Goal: Task Accomplishment & Management: Use online tool/utility

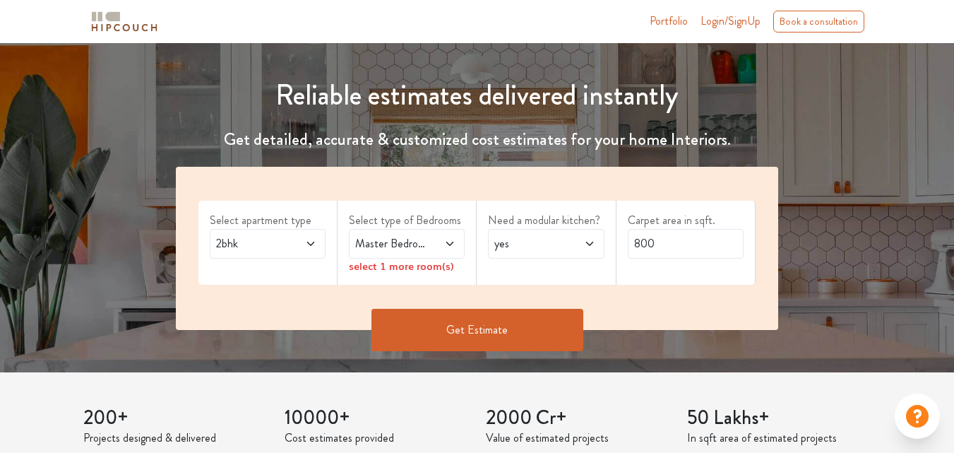
scroll to position [169, 0]
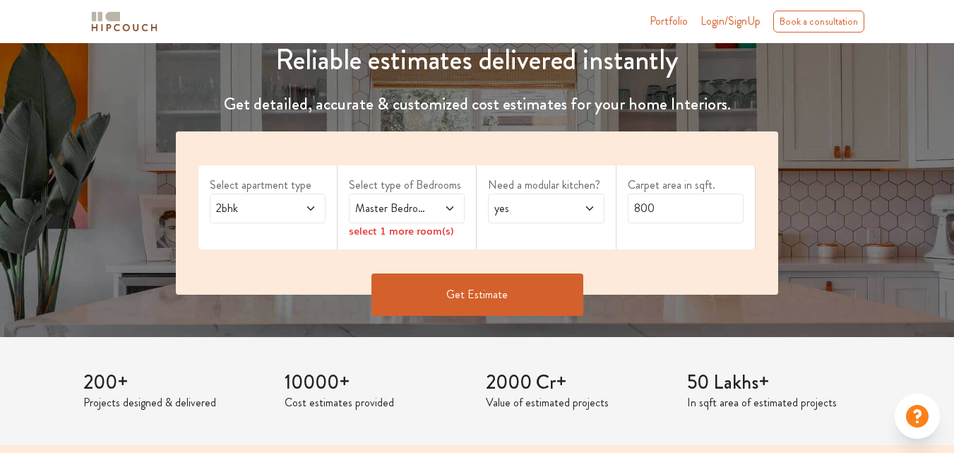
click at [308, 208] on icon at bounding box center [310, 208] width 11 height 11
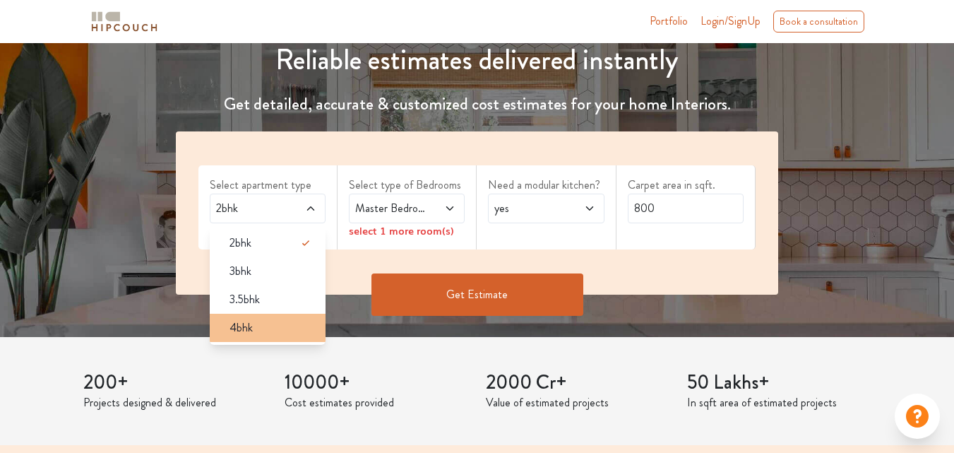
click at [237, 330] on span "4bhk" at bounding box center [241, 327] width 23 height 17
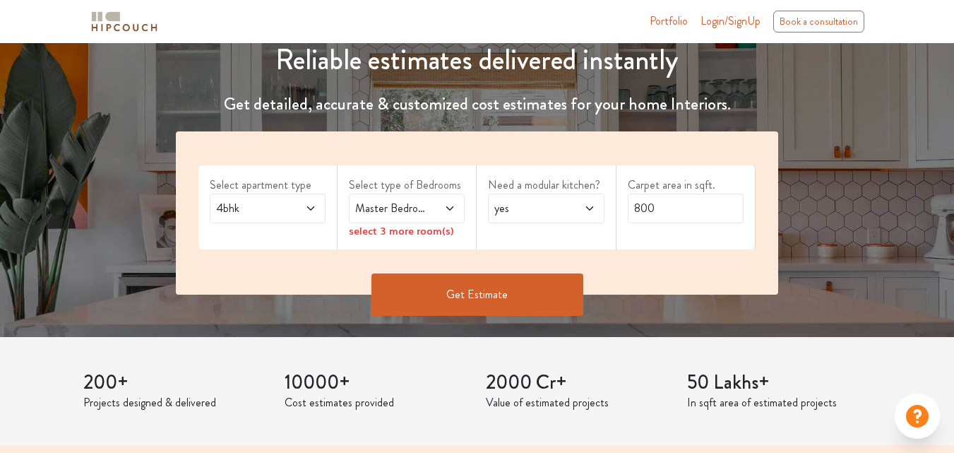
click at [452, 207] on icon at bounding box center [449, 208] width 11 height 11
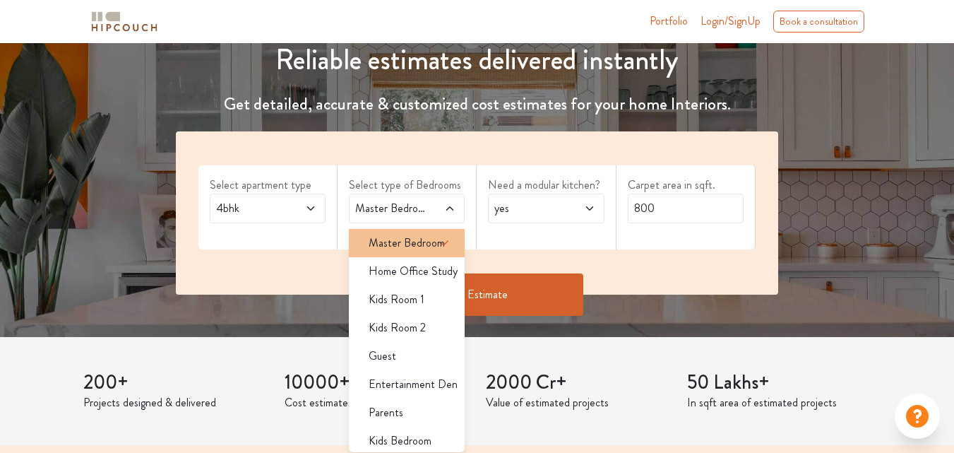
click at [405, 239] on span "Master Bedroom" at bounding box center [407, 242] width 76 height 17
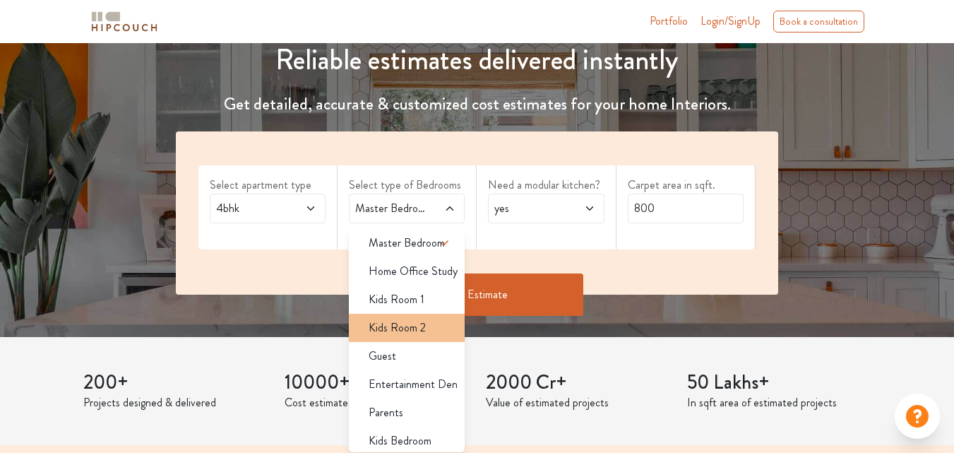
click at [391, 327] on span "Kids Room 2" at bounding box center [397, 327] width 57 height 17
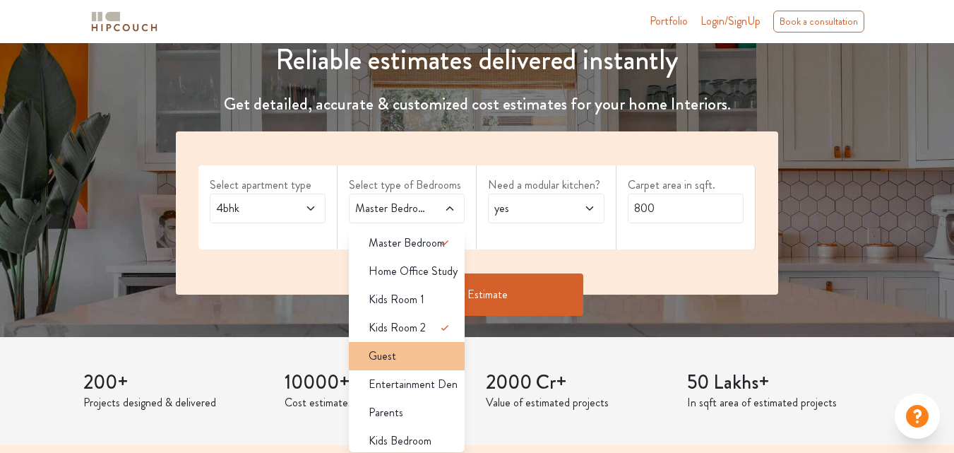
click at [383, 355] on span "Guest" at bounding box center [383, 355] width 28 height 17
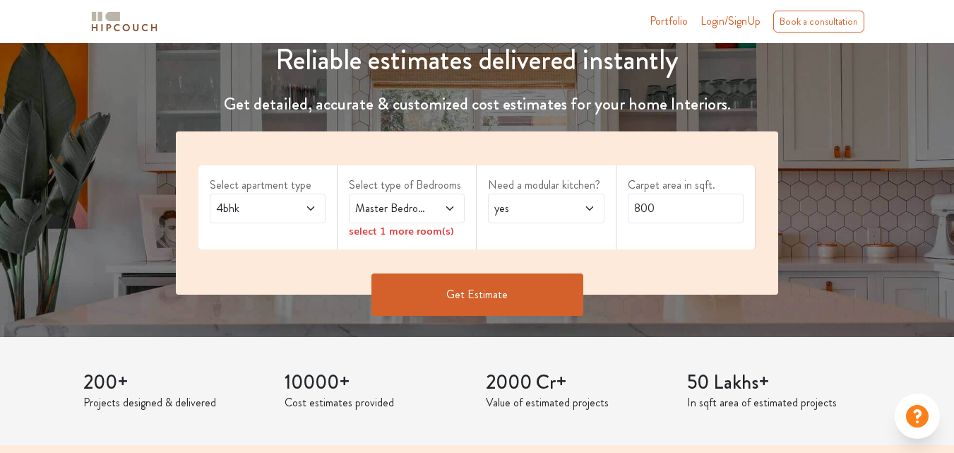
click at [502, 326] on div "Get Estimate" at bounding box center [476, 315] width 619 height 42
click at [446, 209] on icon at bounding box center [449, 208] width 11 height 11
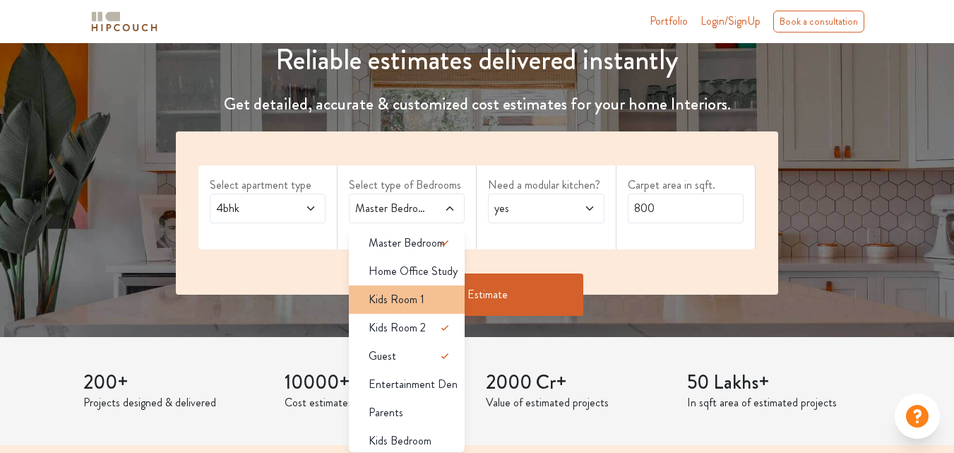
click at [392, 304] on span "Kids Room 1" at bounding box center [397, 299] width 56 height 17
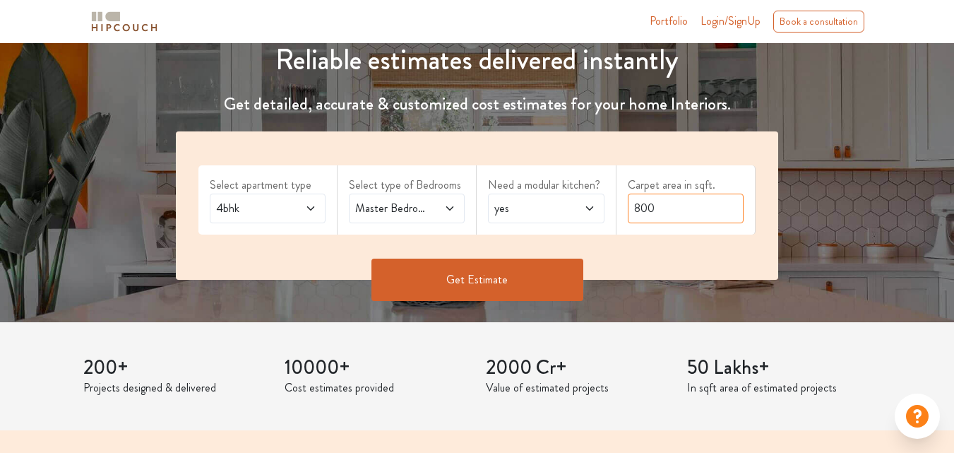
click at [674, 208] on input "800" at bounding box center [686, 208] width 116 height 30
type input "8"
type input "1930"
click at [489, 278] on button "Get Estimate" at bounding box center [477, 279] width 212 height 42
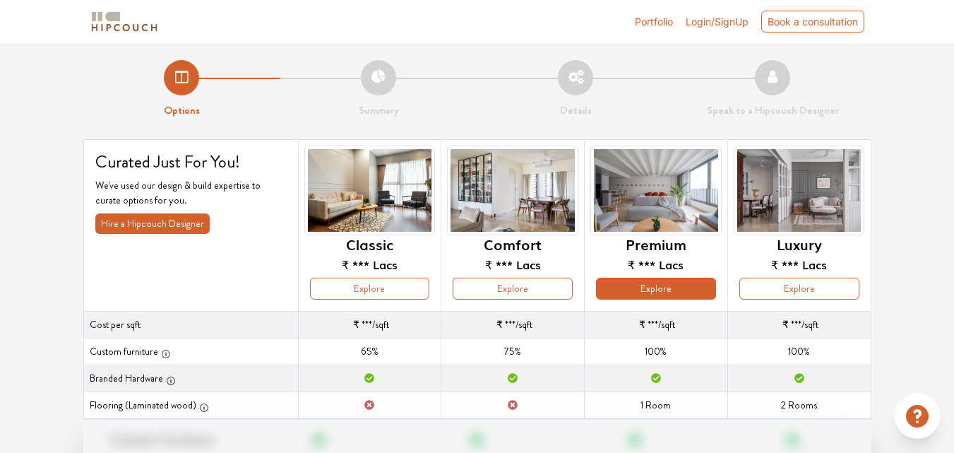
click at [662, 285] on button "Explore" at bounding box center [656, 289] width 120 height 22
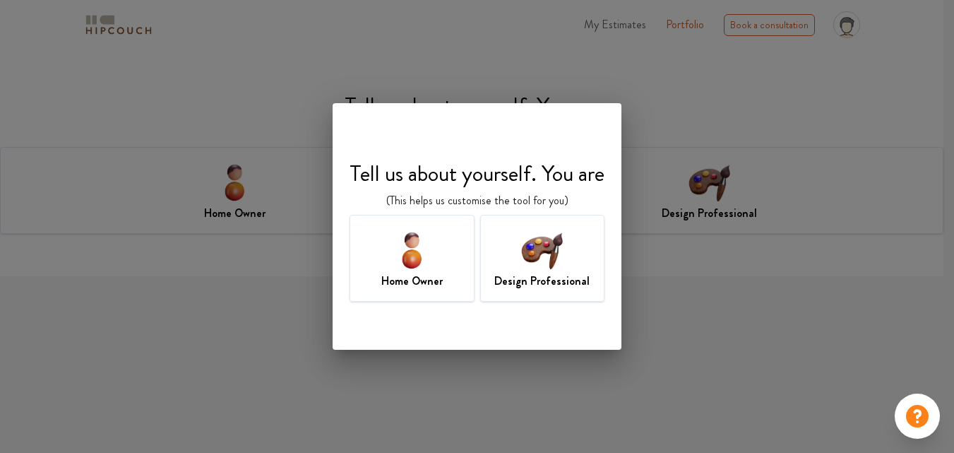
click at [400, 286] on h7 "Home Owner" at bounding box center [411, 281] width 61 height 17
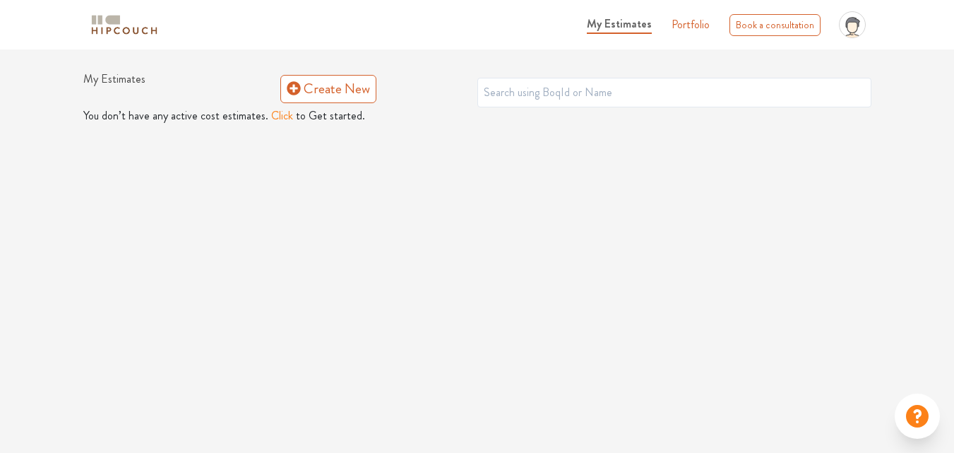
click at [271, 111] on button "Click" at bounding box center [282, 115] width 22 height 17
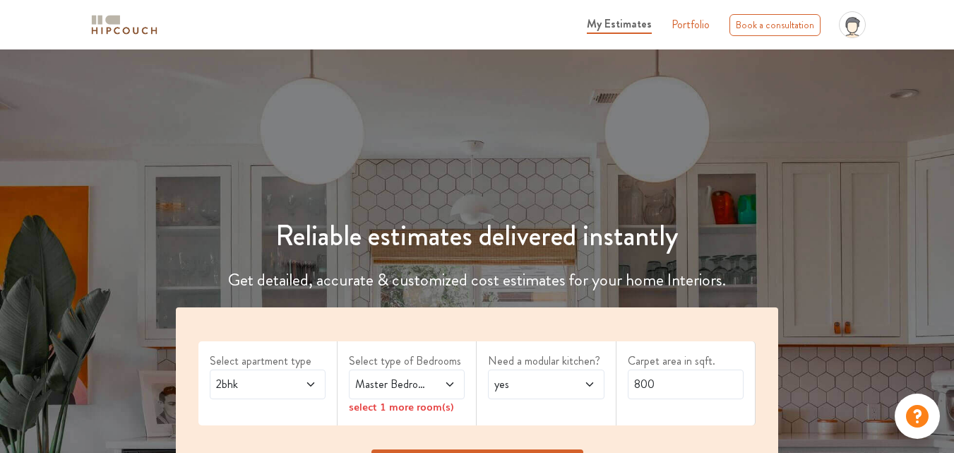
click at [293, 379] on span at bounding box center [303, 384] width 25 height 17
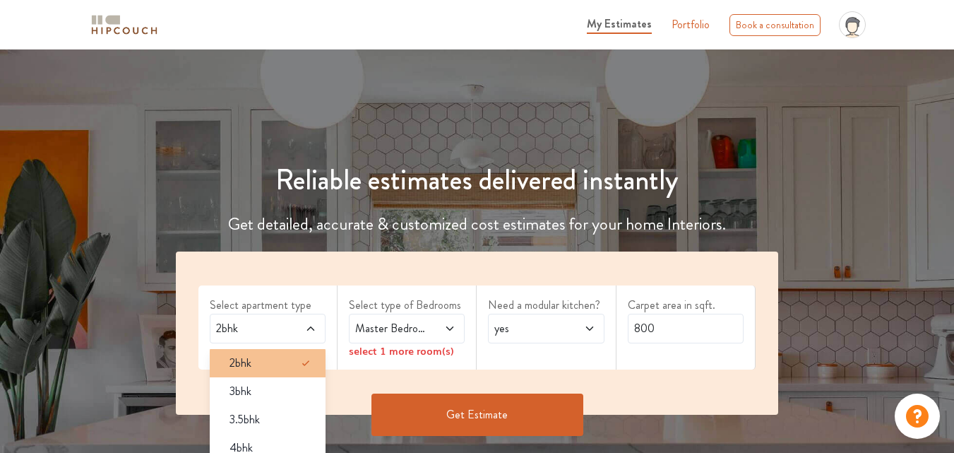
scroll to position [56, 0]
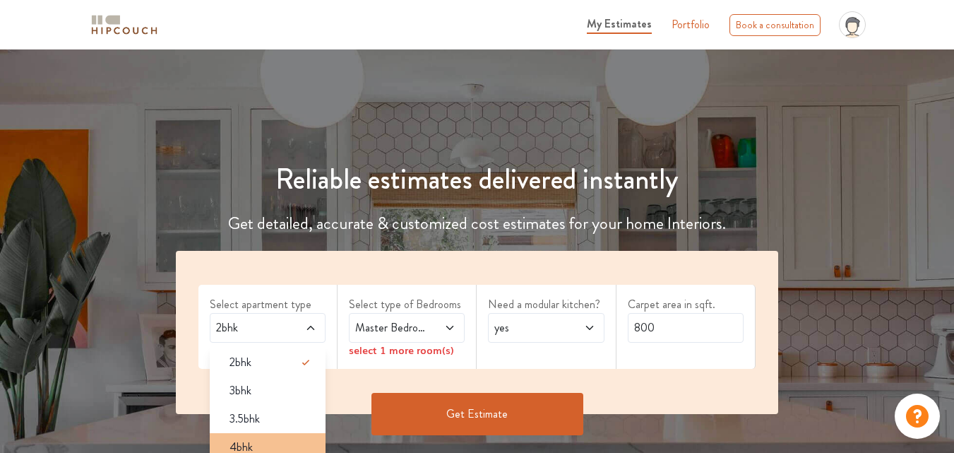
click at [250, 448] on span "4bhk" at bounding box center [241, 447] width 23 height 17
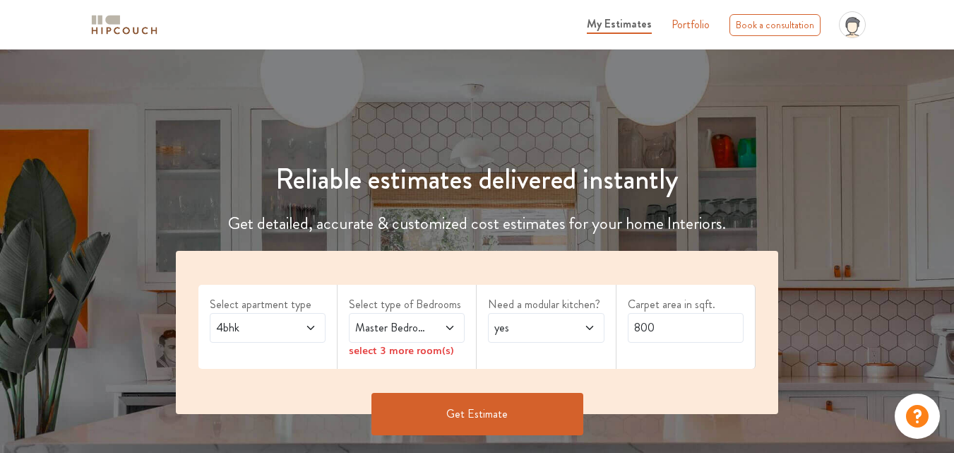
click at [446, 328] on icon at bounding box center [449, 327] width 11 height 11
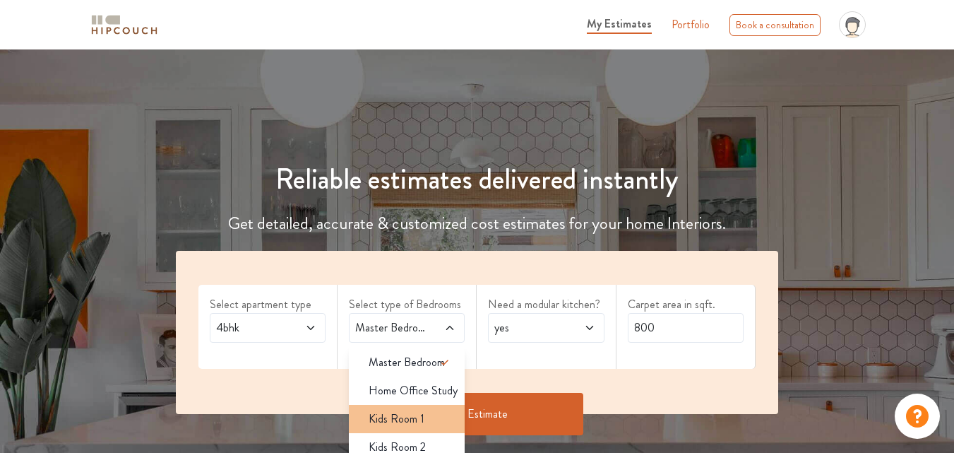
click at [405, 424] on span "Kids Room 1" at bounding box center [397, 418] width 56 height 17
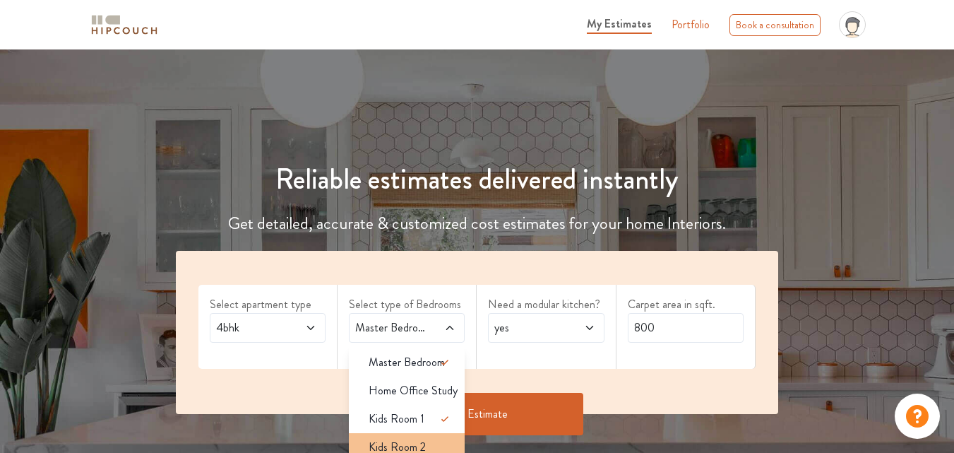
click at [404, 441] on span "Kids Room 2" at bounding box center [397, 447] width 57 height 17
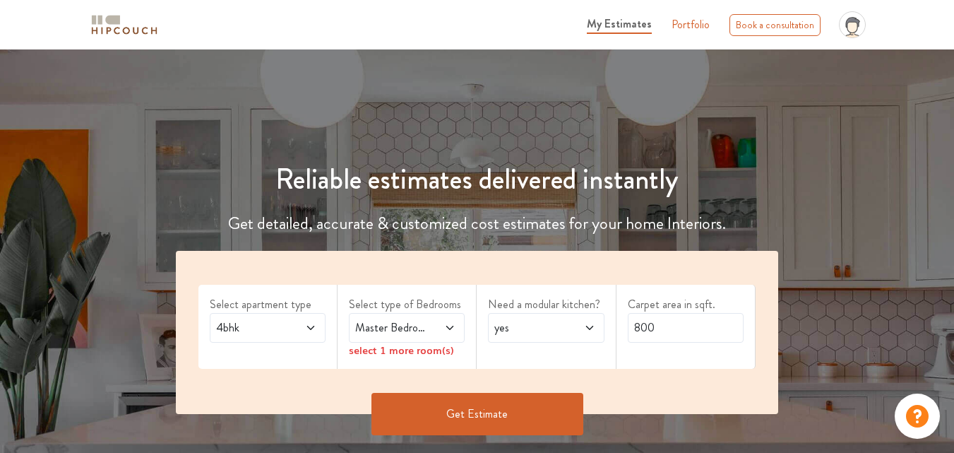
click at [458, 323] on div "Master Bedroom,Kids Room 1,Kids Room 2" at bounding box center [407, 328] width 116 height 30
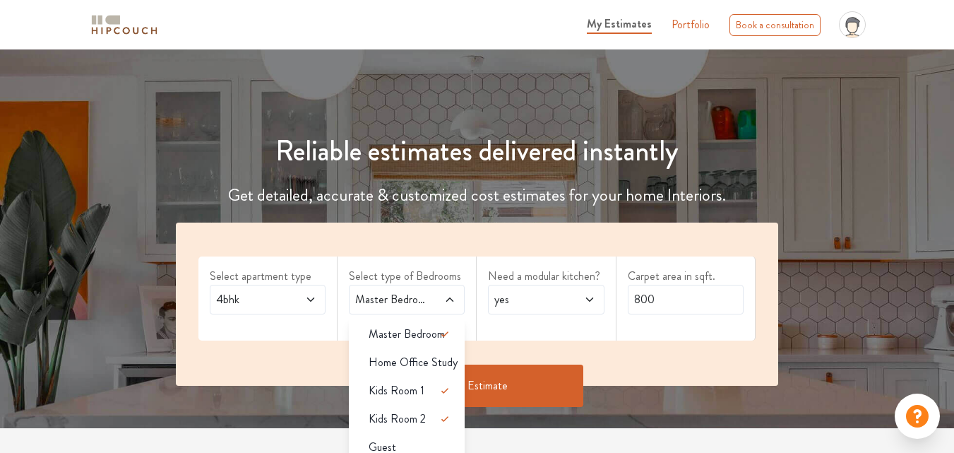
scroll to position [113, 0]
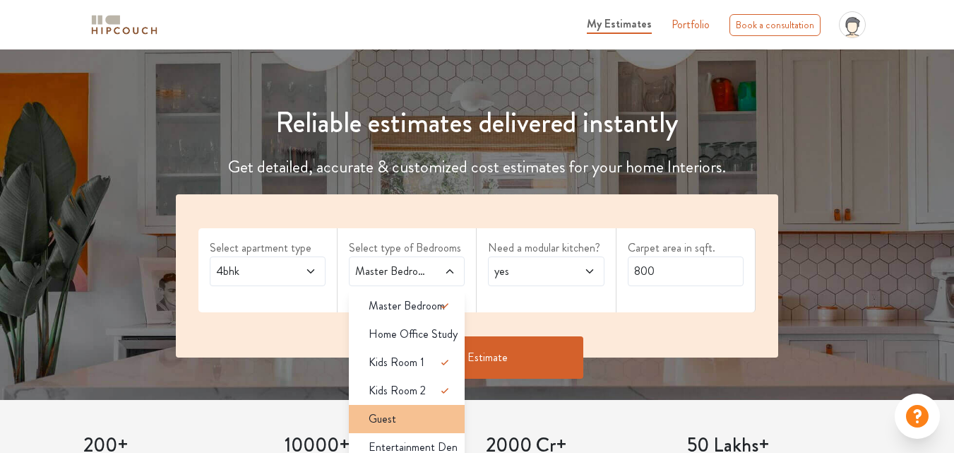
click at [389, 417] on span "Guest" at bounding box center [383, 418] width 28 height 17
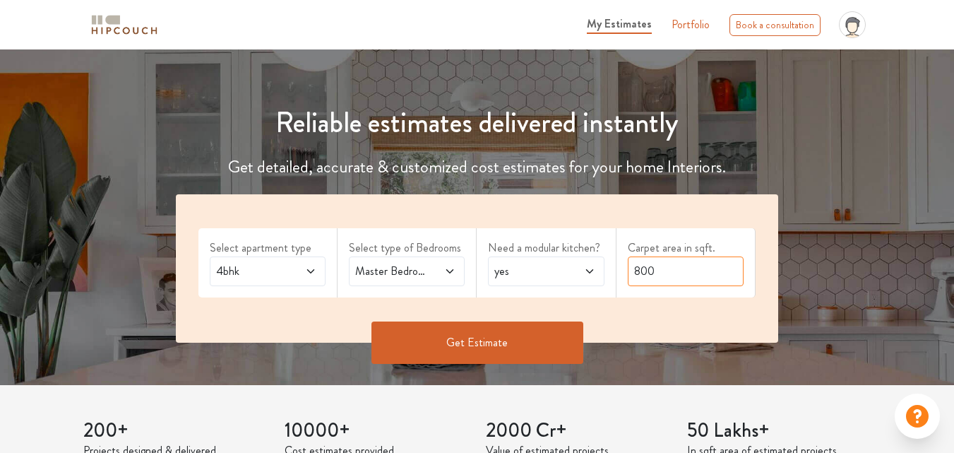
click at [665, 273] on input "800" at bounding box center [686, 271] width 116 height 30
type input "8"
type input "1930"
click at [494, 338] on button "Get Estimate" at bounding box center [477, 342] width 212 height 42
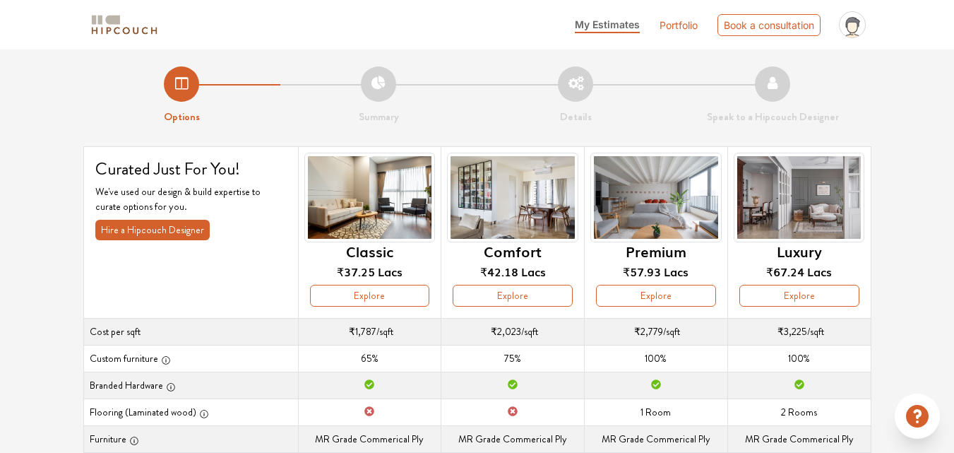
click at [922, 254] on div "Options Summary Details Speak to a Hipcouch Designer Curated Just For You! We'v…" at bounding box center [477, 428] width 954 height 759
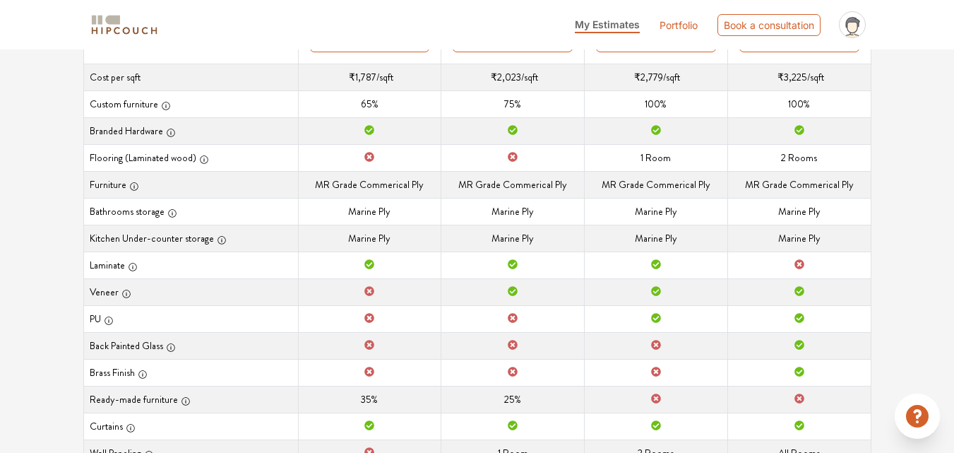
scroll to position [226, 0]
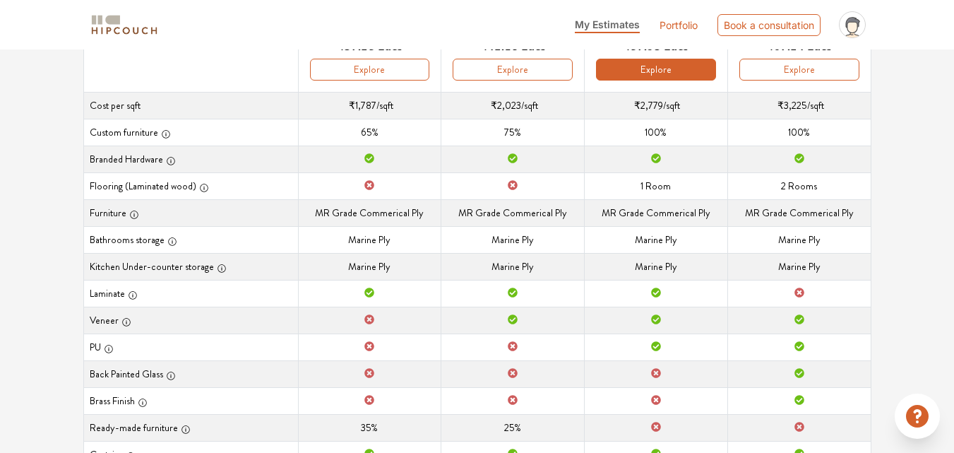
click at [659, 71] on button "Explore" at bounding box center [656, 70] width 120 height 22
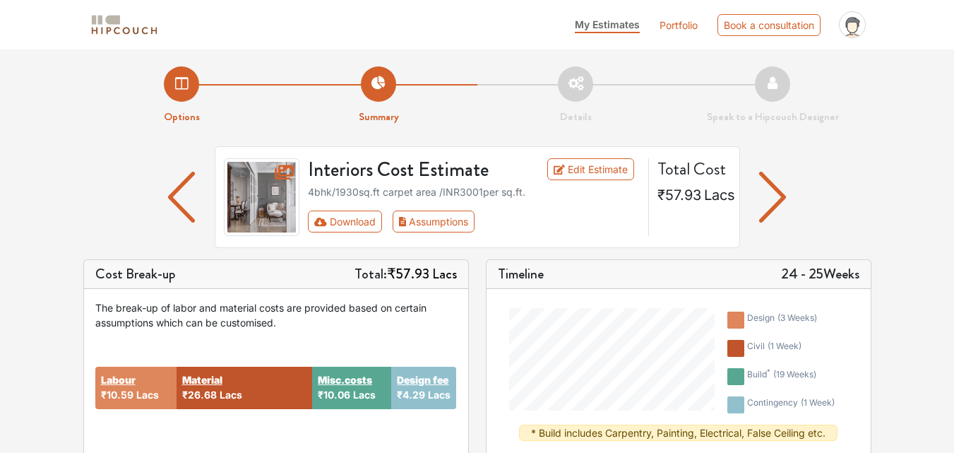
click at [446, 222] on button "Assumptions" at bounding box center [434, 221] width 83 height 22
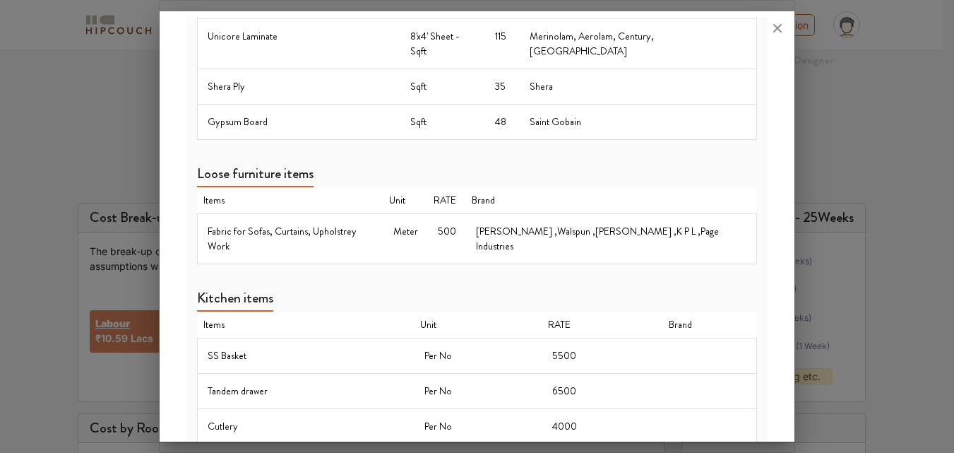
scroll to position [972, 0]
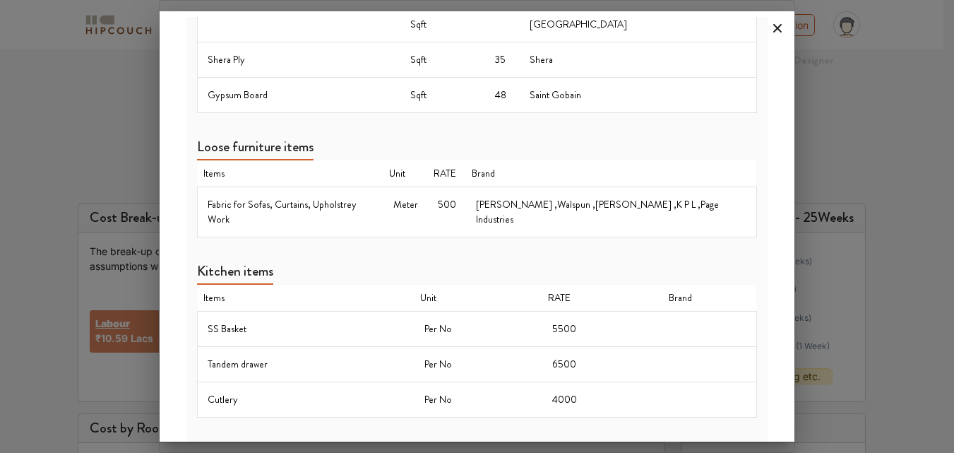
click at [777, 28] on icon at bounding box center [777, 28] width 8 height 8
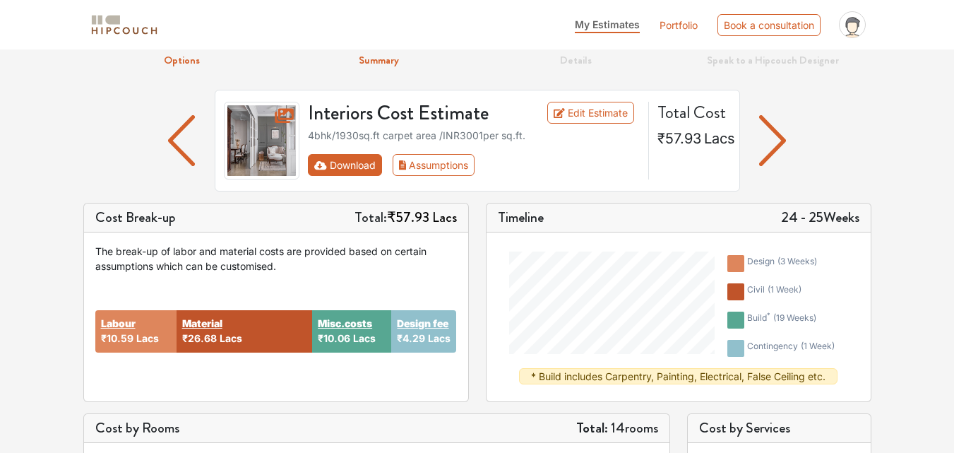
click at [363, 166] on button "Download" at bounding box center [345, 165] width 74 height 22
click at [340, 161] on button "Download" at bounding box center [345, 165] width 74 height 22
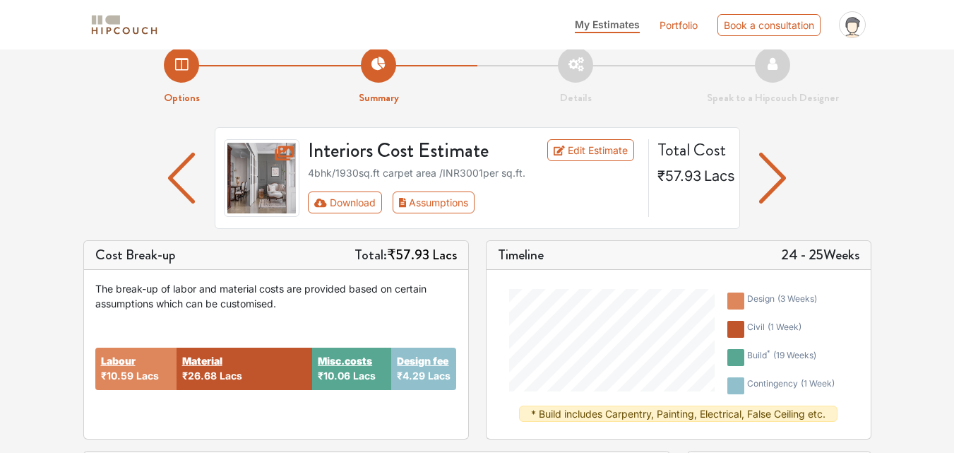
scroll to position [0, 0]
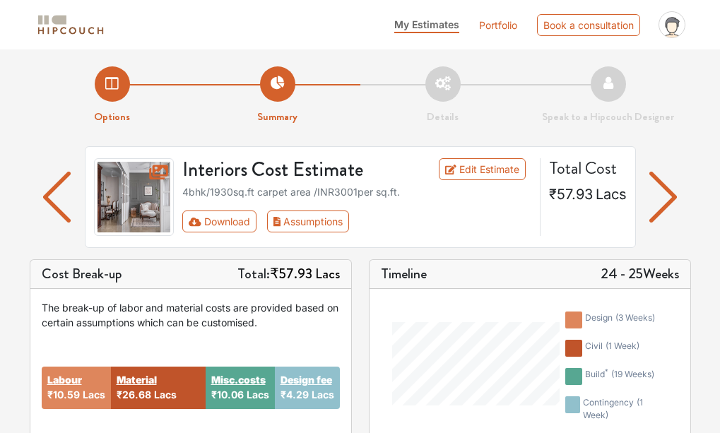
click at [369, 40] on div "My Estimates Portfolio Book a consultation profile pic Logout" at bounding box center [403, 25] width 573 height 38
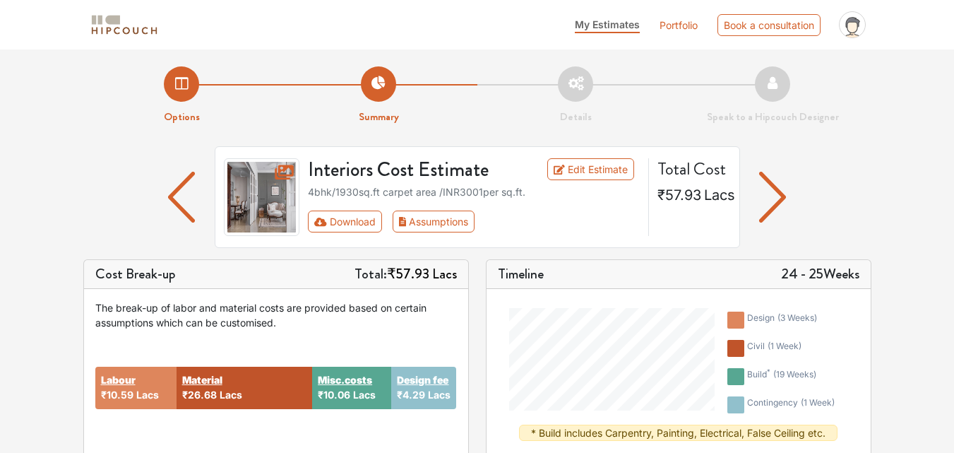
click at [85, 182] on div "Interiors Cost Estimate Edit Estimate 4bhk / 1930 sq.ft carpet area /INR 3001 p…" at bounding box center [477, 202] width 788 height 113
click at [779, 191] on img "button" at bounding box center [773, 197] width 28 height 51
